Goal: Information Seeking & Learning: Learn about a topic

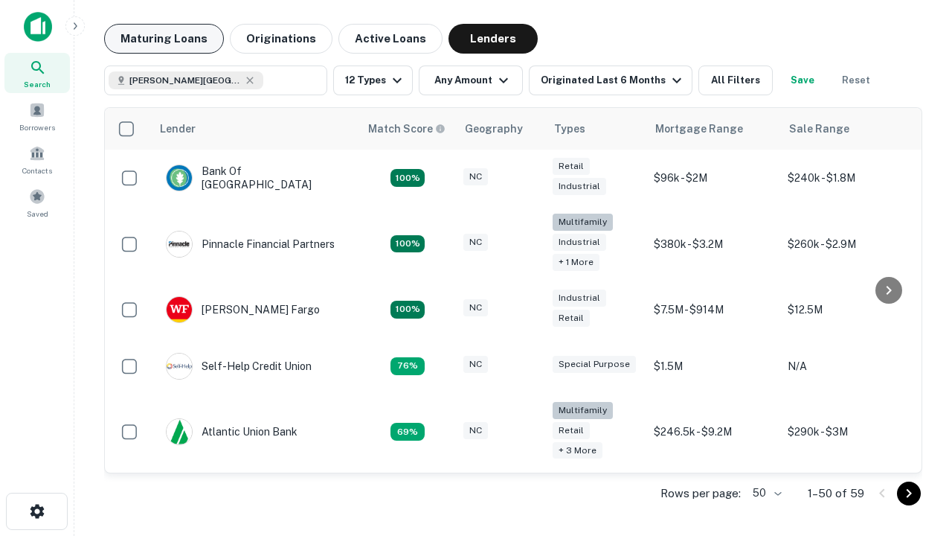
click at [164, 39] on button "Maturing Loans" at bounding box center [164, 39] width 120 height 30
